Goal: Task Accomplishment & Management: Manage account settings

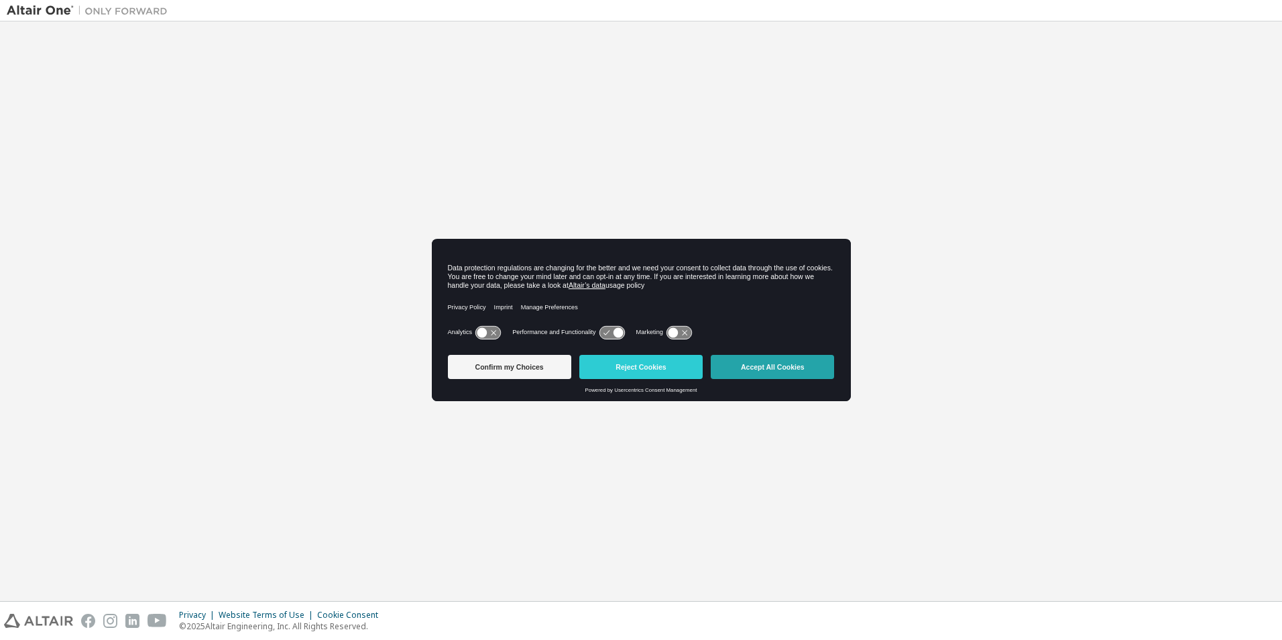
click at [766, 371] on button "Accept All Cookies" at bounding box center [772, 367] width 123 height 24
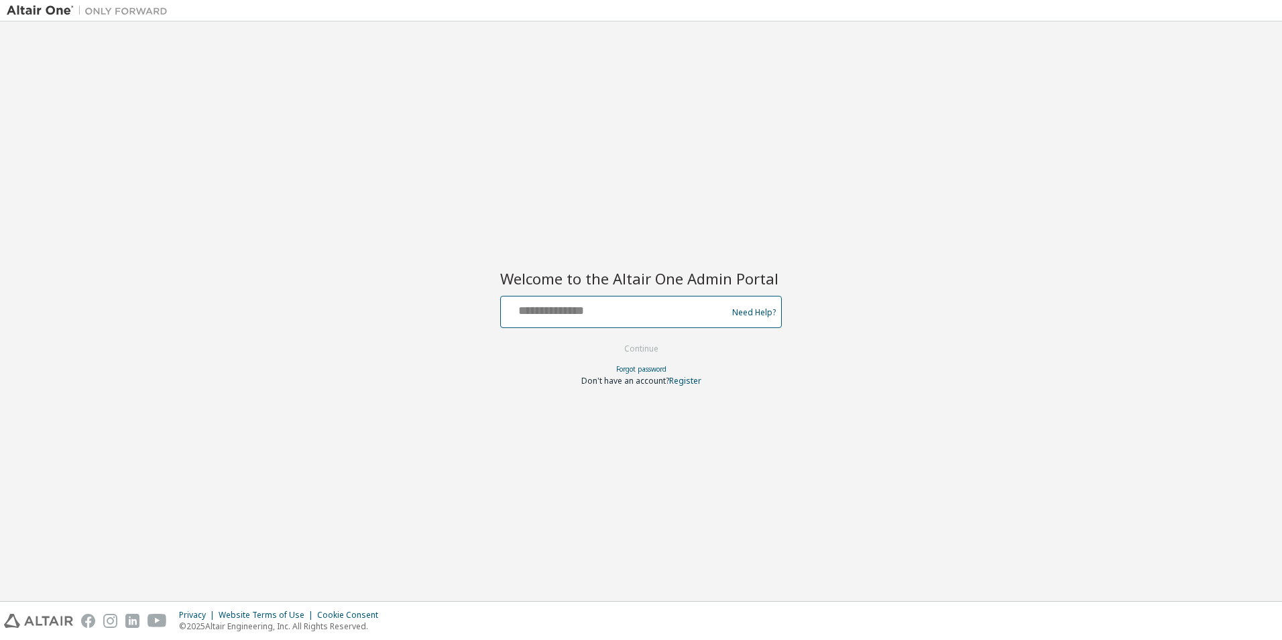
click at [578, 318] on input "text" at bounding box center [615, 308] width 219 height 19
type input "**********"
drag, startPoint x: 451, startPoint y: 386, endPoint x: 472, endPoint y: 380, distance: 21.6
click at [452, 386] on div "**********" at bounding box center [641, 311] width 1269 height 566
click at [630, 352] on button "Continue" at bounding box center [641, 349] width 62 height 20
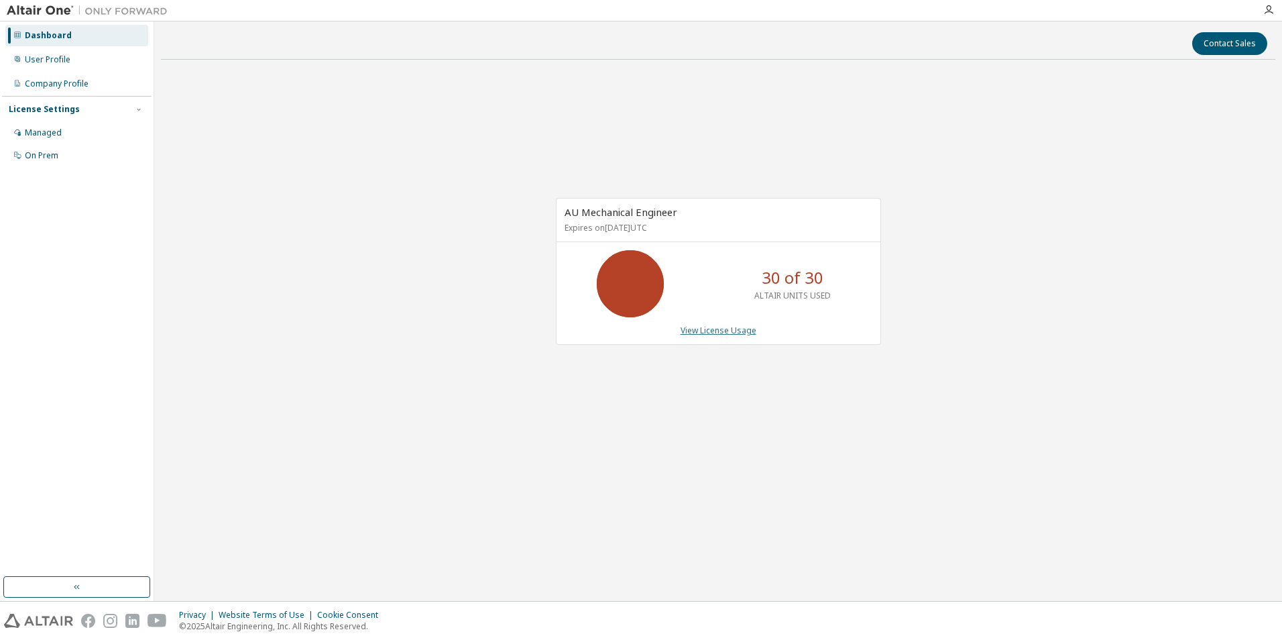
click at [724, 329] on link "View License Usage" at bounding box center [719, 330] width 76 height 11
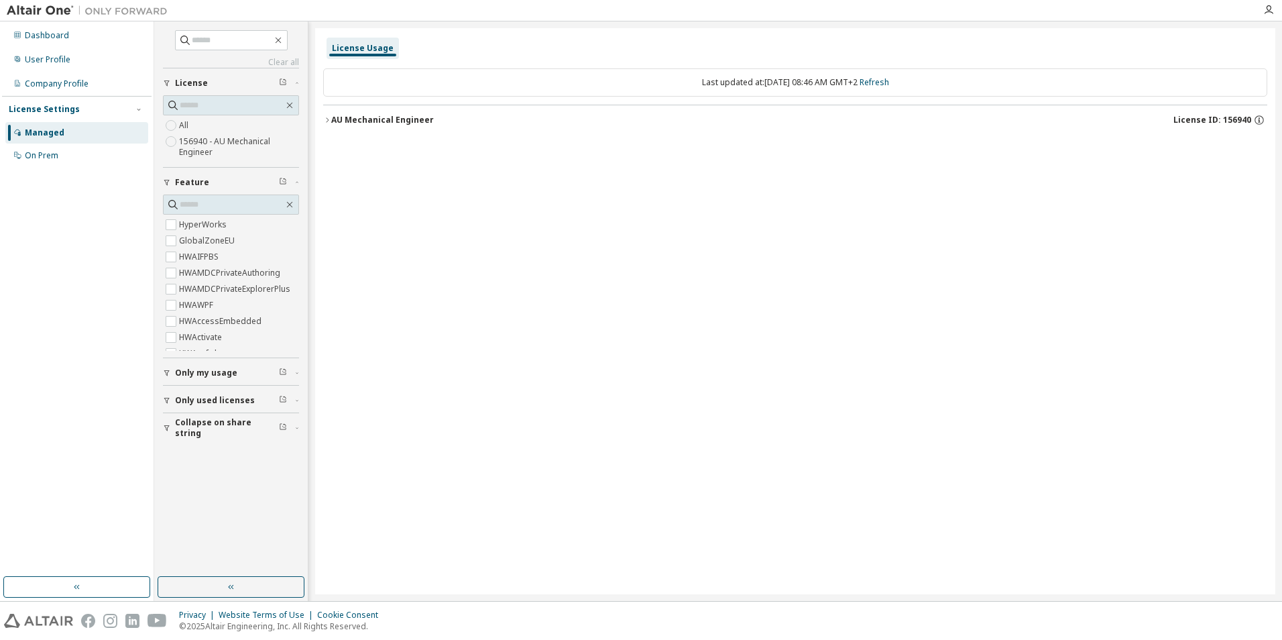
click at [398, 121] on div "AU Mechanical Engineer" at bounding box center [382, 120] width 103 height 11
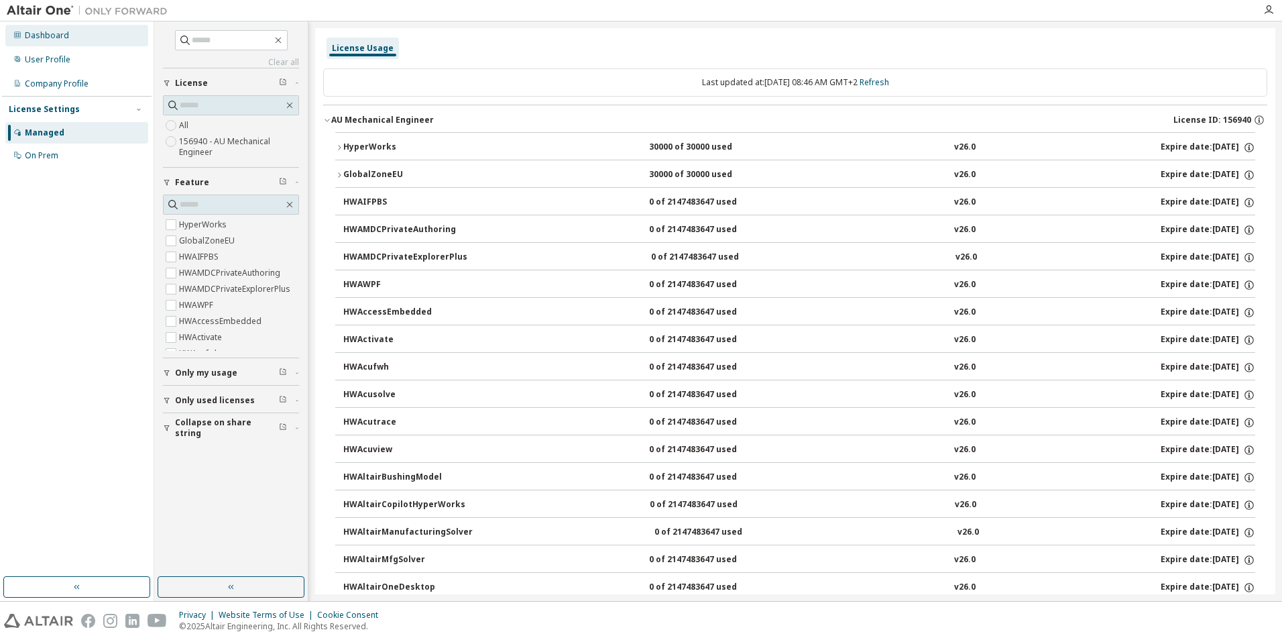
click at [76, 43] on div "Dashboard" at bounding box center [76, 35] width 143 height 21
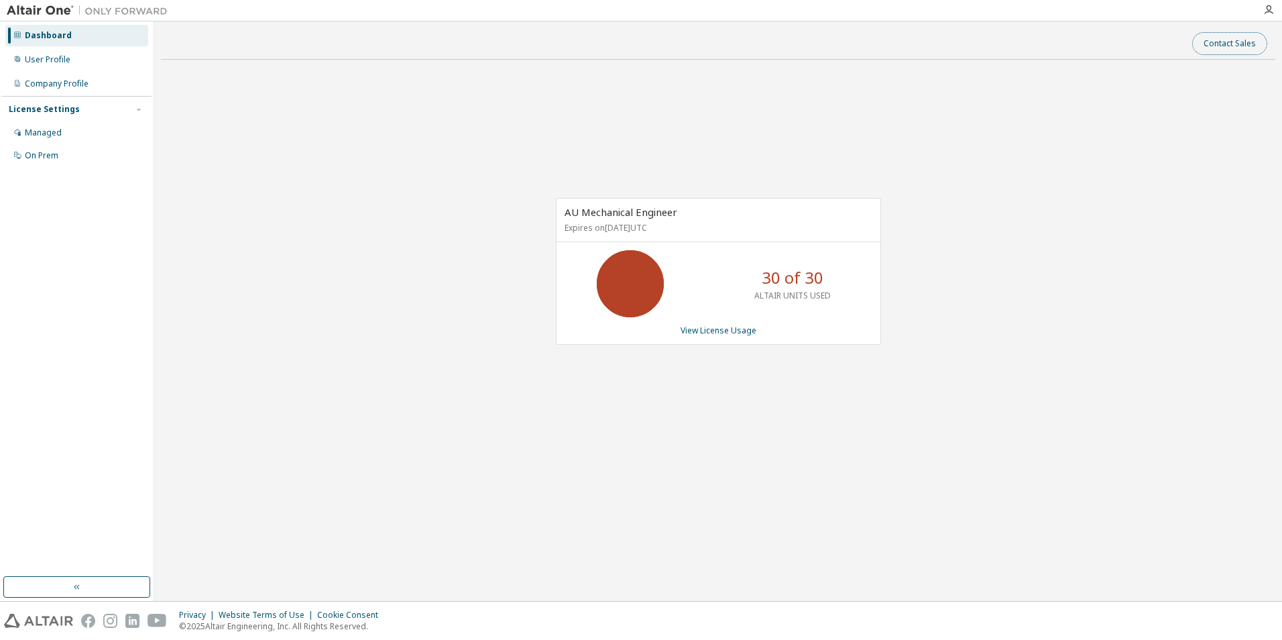
click at [1249, 50] on button "Contact Sales" at bounding box center [1229, 43] width 75 height 23
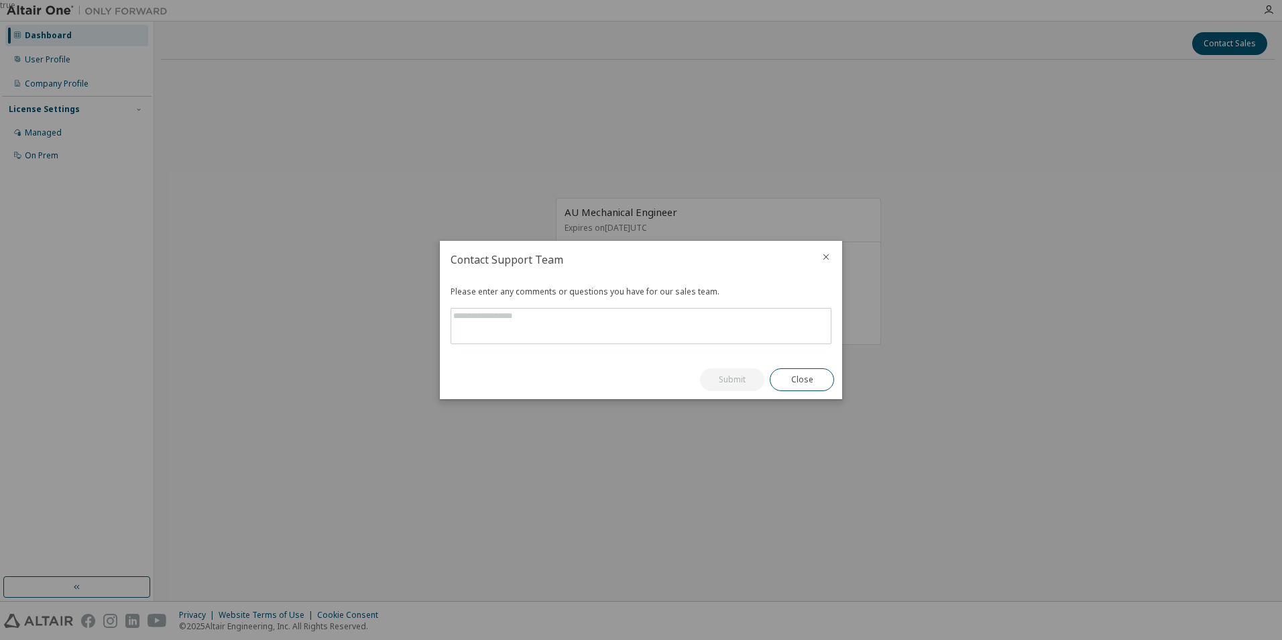
click at [825, 255] on icon "close" at bounding box center [826, 256] width 11 height 11
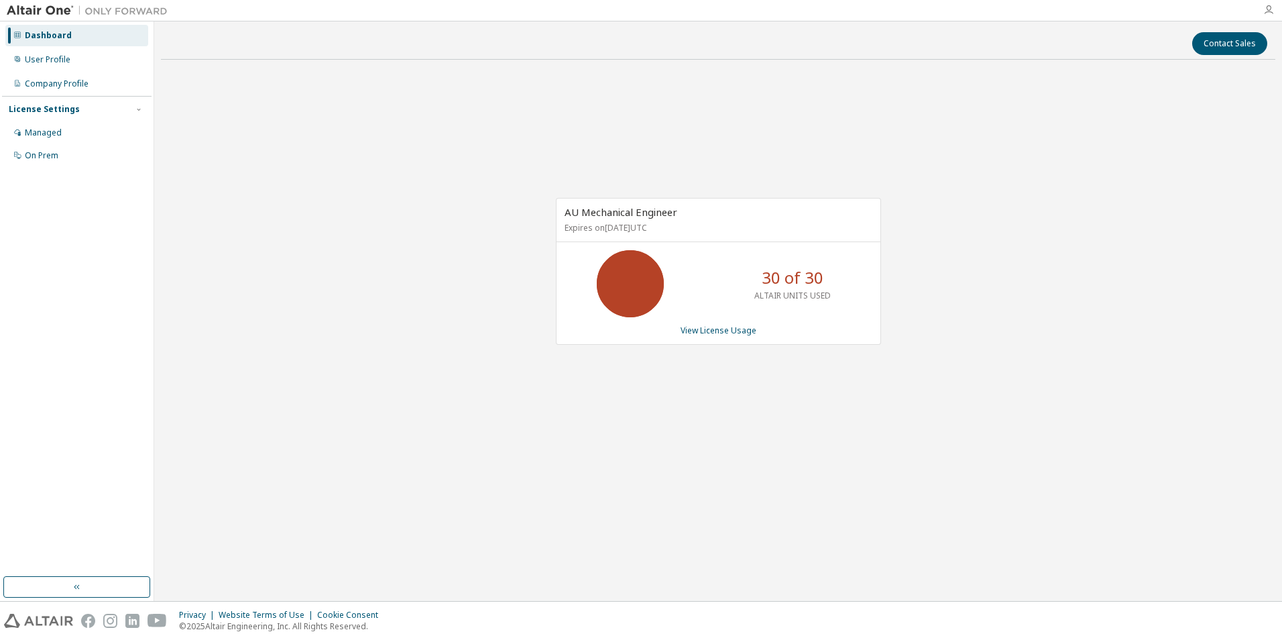
click at [1264, 7] on icon "button" at bounding box center [1268, 10] width 11 height 11
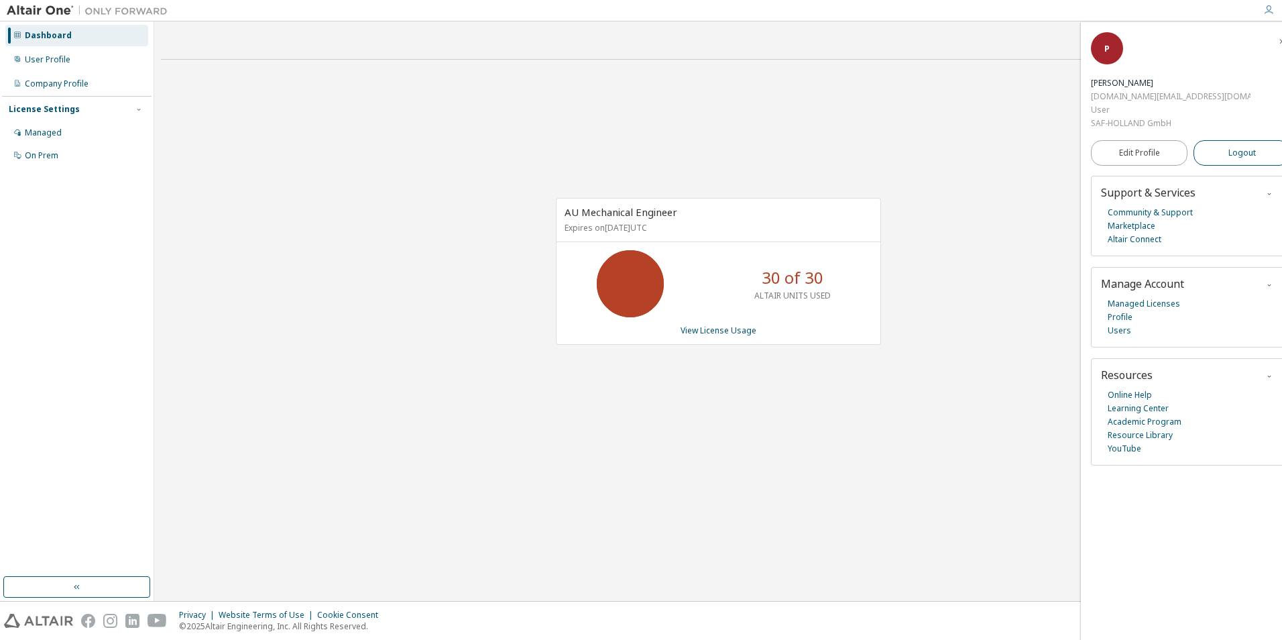
click at [1229, 146] on span "Logout" at bounding box center [1242, 152] width 27 height 13
